Goal: Information Seeking & Learning: Learn about a topic

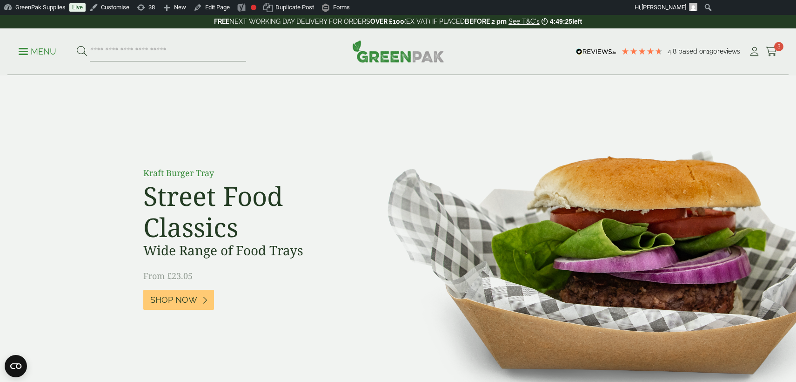
click at [40, 47] on p "Menu" at bounding box center [38, 51] width 38 height 11
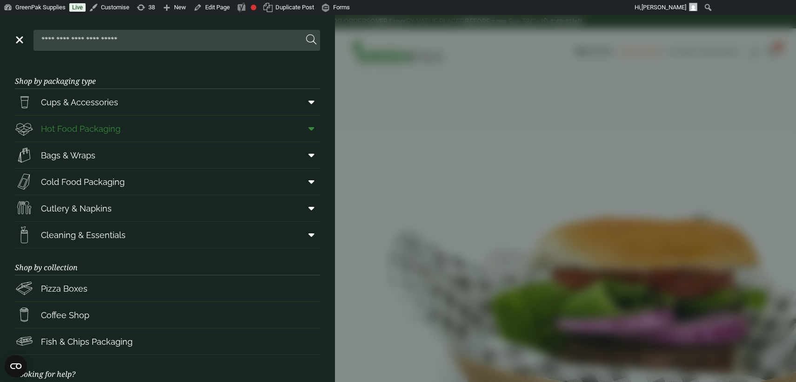
click at [301, 127] on span at bounding box center [309, 129] width 21 height 18
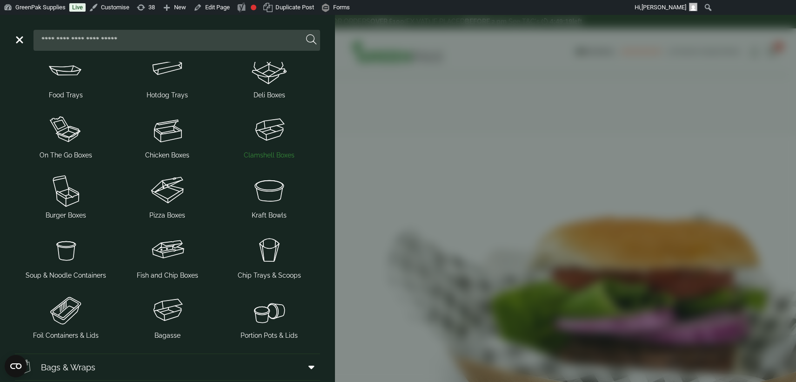
scroll to position [101, 0]
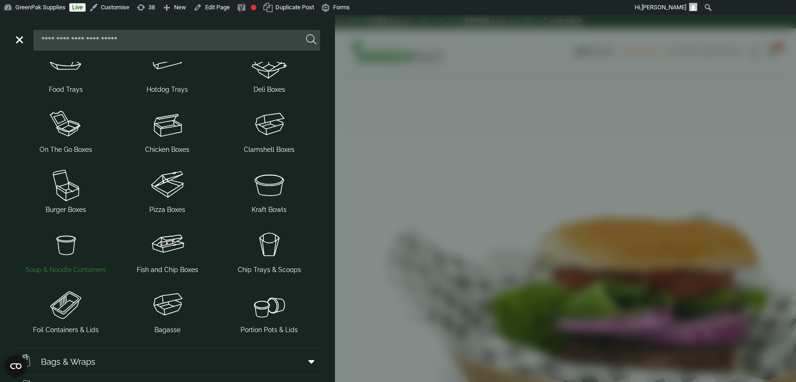
click at [81, 267] on span "Soup & Noodle Containers" at bounding box center [66, 270] width 81 height 10
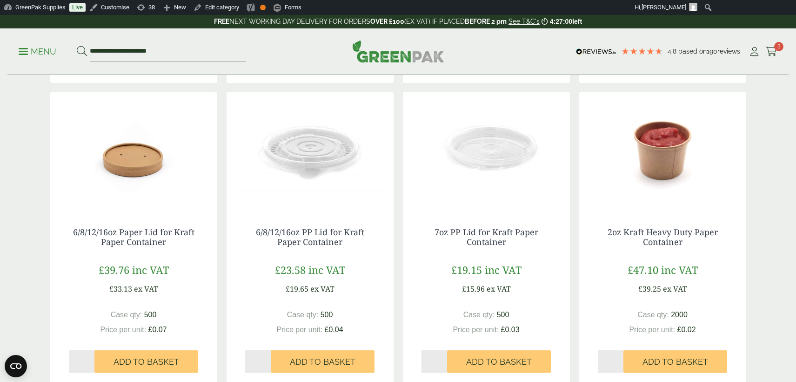
scroll to position [518, 0]
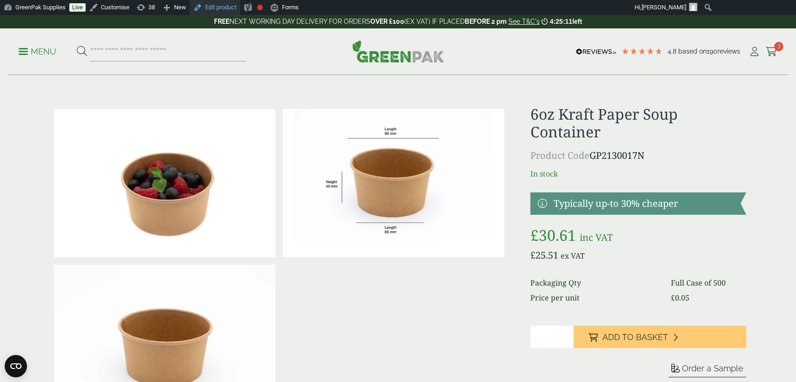
click at [222, 6] on link "Edit product" at bounding box center [215, 7] width 50 height 15
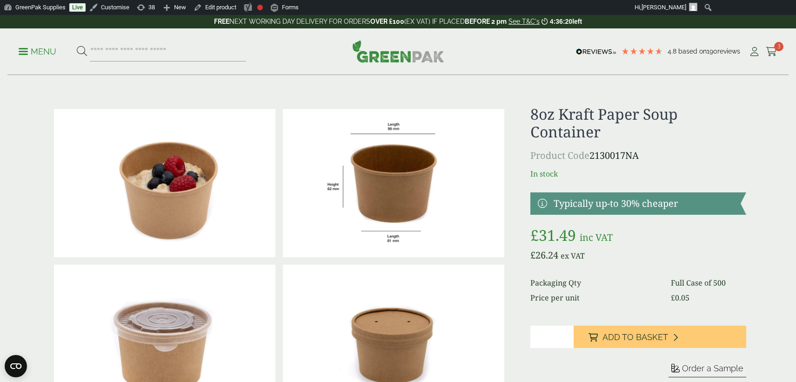
click at [414, 175] on img at bounding box center [394, 183] width 222 height 148
click at [396, 175] on img at bounding box center [394, 183] width 222 height 148
click at [229, 7] on link "Edit product" at bounding box center [215, 7] width 50 height 15
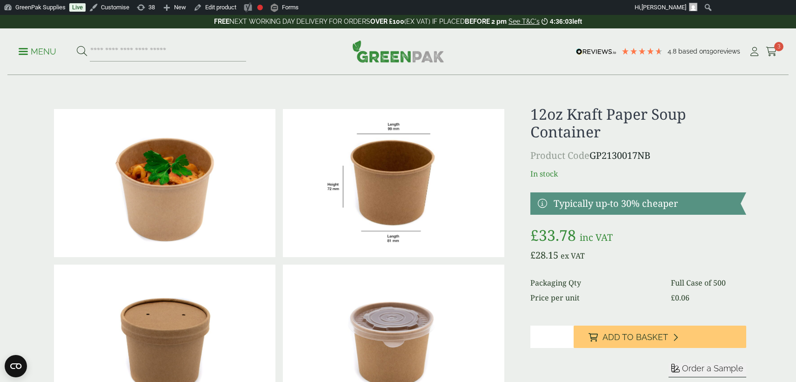
click at [398, 158] on img at bounding box center [394, 183] width 222 height 148
click at [228, 12] on link "Edit product" at bounding box center [215, 7] width 50 height 15
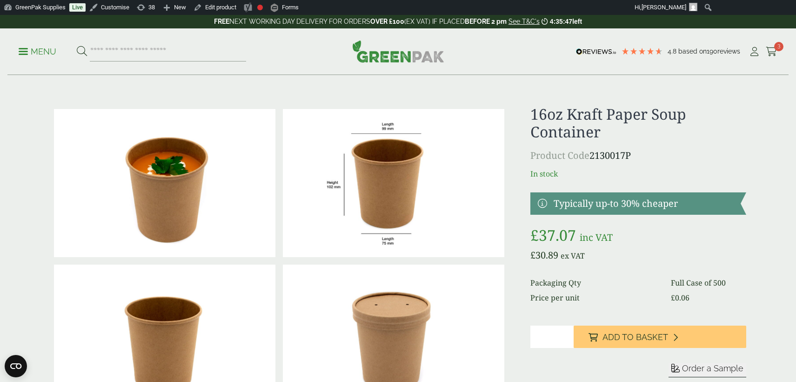
click at [406, 183] on img at bounding box center [394, 183] width 222 height 148
click at [221, 9] on link "Edit product" at bounding box center [215, 7] width 50 height 15
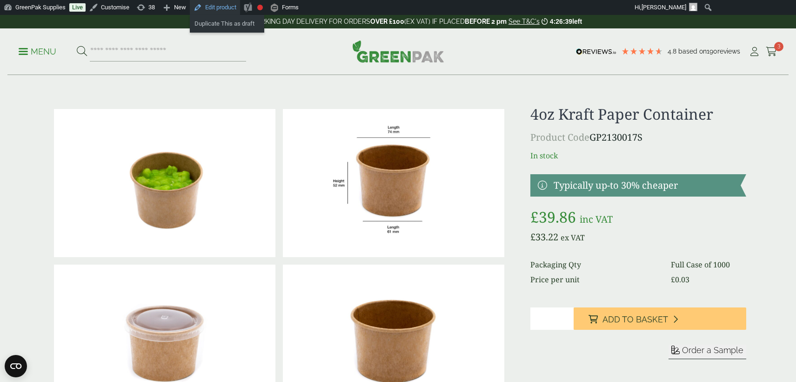
click at [229, 7] on link "Edit product" at bounding box center [215, 7] width 50 height 15
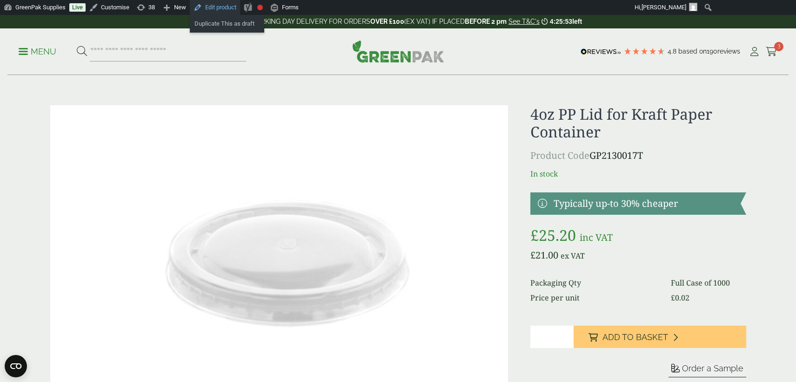
click at [231, 8] on link "Edit product" at bounding box center [215, 7] width 50 height 15
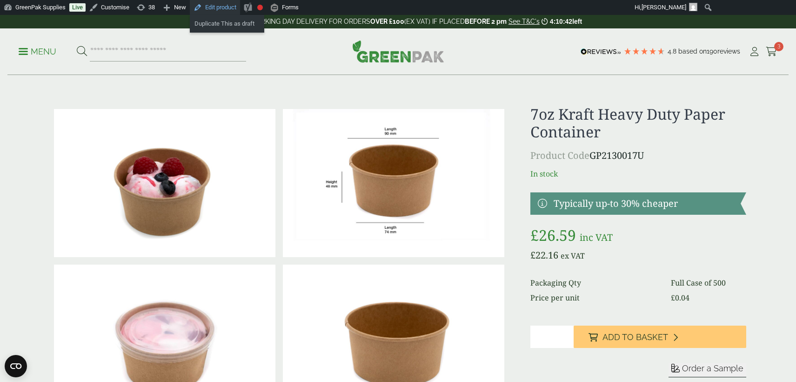
click at [229, 5] on link "Edit product" at bounding box center [215, 7] width 50 height 15
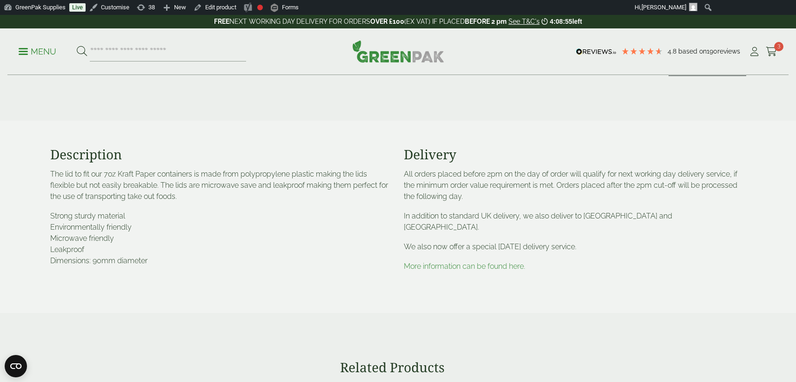
scroll to position [302, 0]
click at [235, 9] on link "Edit product" at bounding box center [215, 7] width 50 height 15
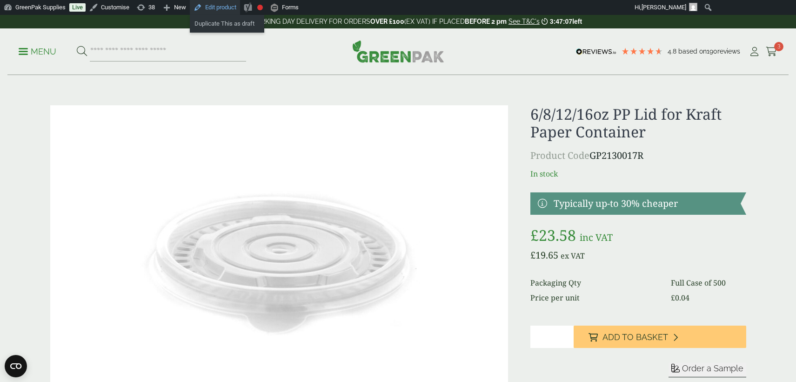
click at [227, 8] on link "Edit product" at bounding box center [215, 7] width 50 height 15
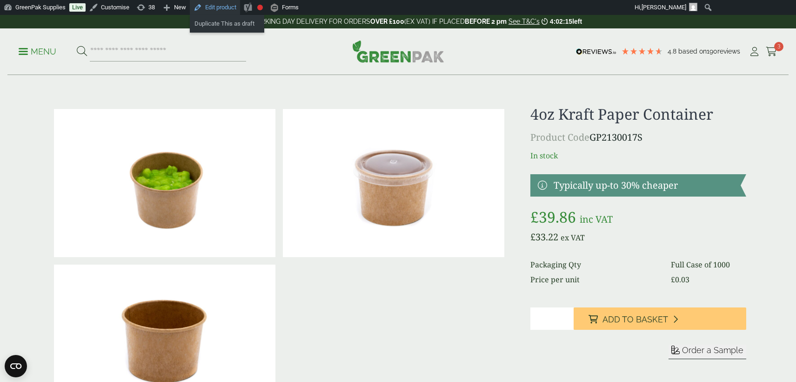
click at [220, 7] on link "Edit product" at bounding box center [215, 7] width 50 height 15
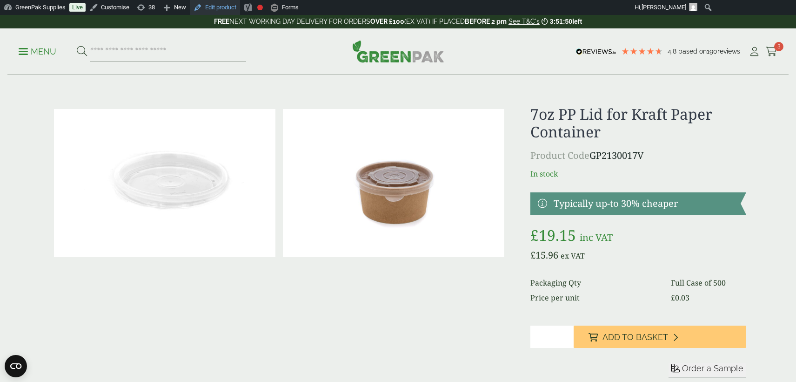
click at [222, 8] on link "Edit product" at bounding box center [215, 7] width 50 height 15
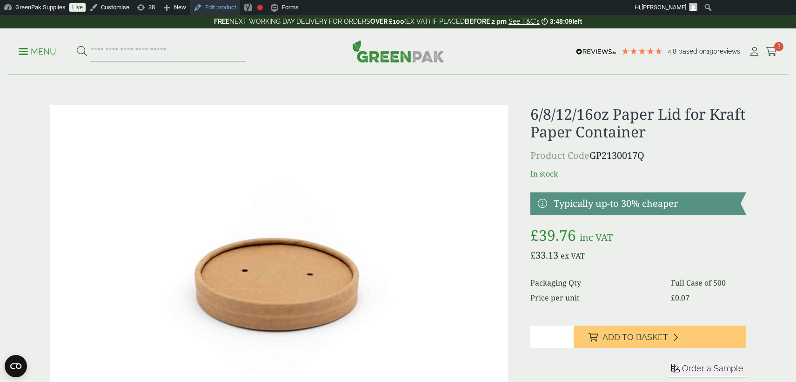
click at [232, 7] on link "Edit product" at bounding box center [215, 7] width 50 height 15
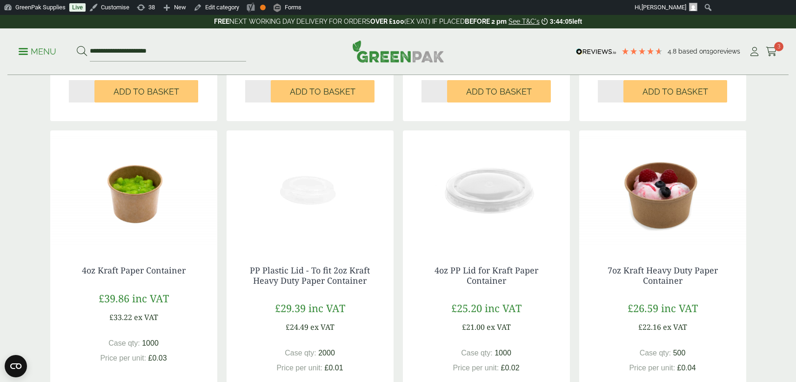
scroll to position [885, 0]
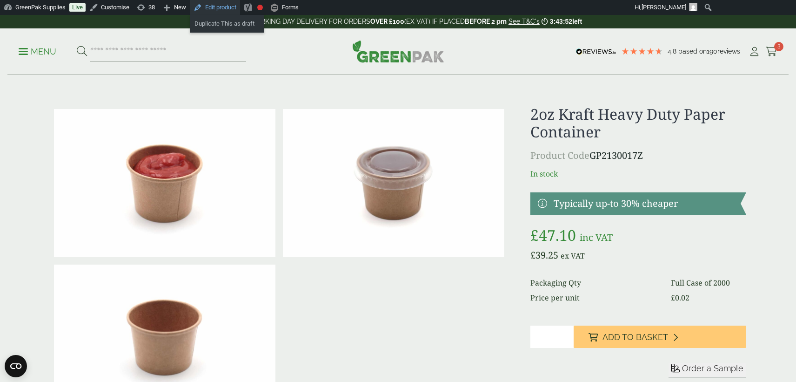
click at [229, 7] on link "Edit product" at bounding box center [215, 7] width 50 height 15
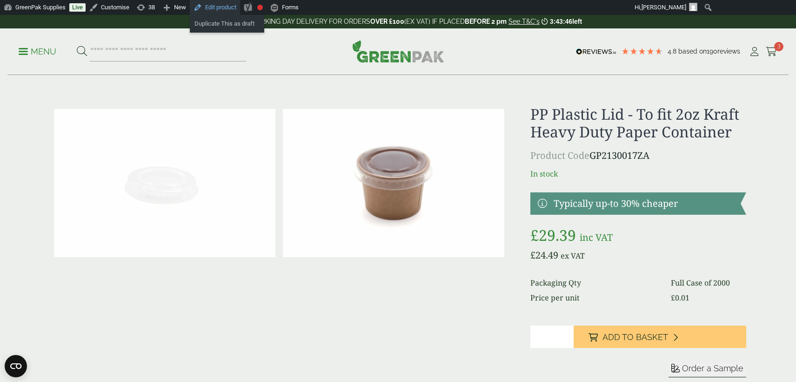
click at [224, 9] on link "Edit product" at bounding box center [215, 7] width 50 height 15
